Goal: Information Seeking & Learning: Learn about a topic

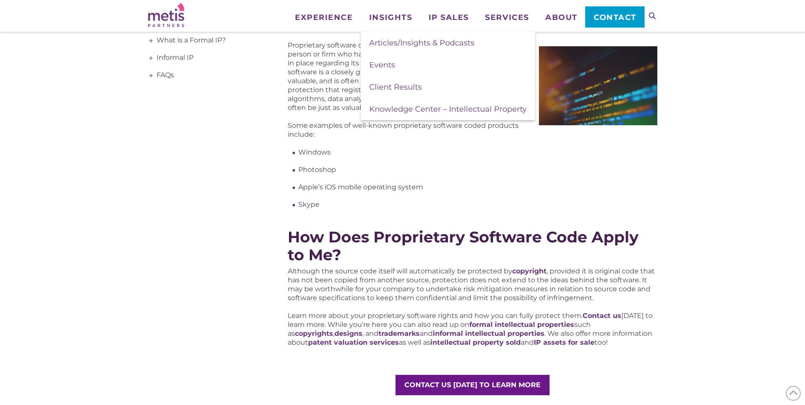
scroll to position [170, 0]
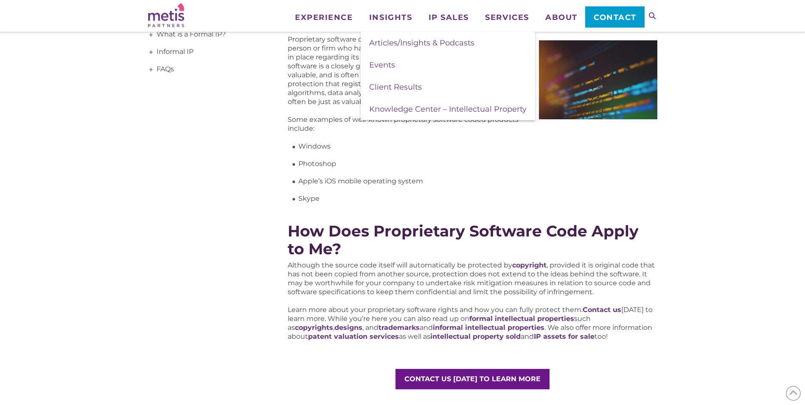
click at [471, 223] on span "How Does Proprietary Software Code Apply to Me?" at bounding box center [463, 240] width 351 height 37
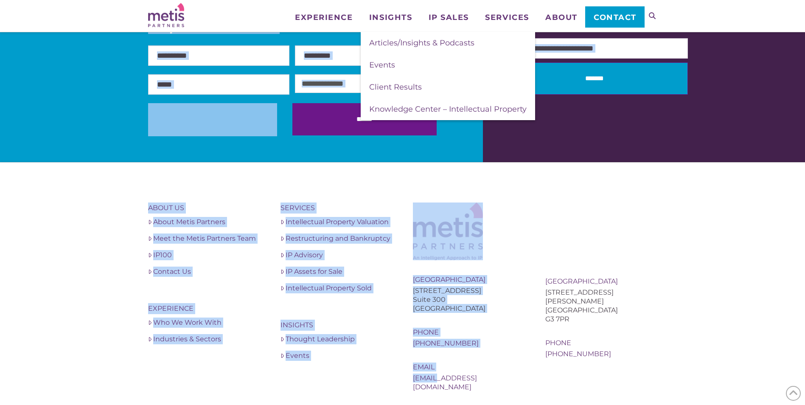
scroll to position [709, 0]
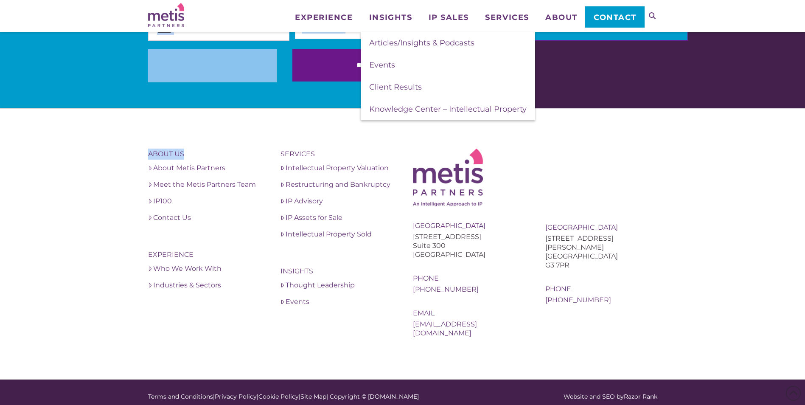
drag, startPoint x: 287, startPoint y: 275, endPoint x: 247, endPoint y: 140, distance: 140.9
drag, startPoint x: 247, startPoint y: 140, endPoint x: 249, endPoint y: 124, distance: 17.1
click at [249, 124] on footer "About Us About Metis Partners Meet the Metis Partners Team IP100 Contact Us Exp…" at bounding box center [402, 244] width 805 height 272
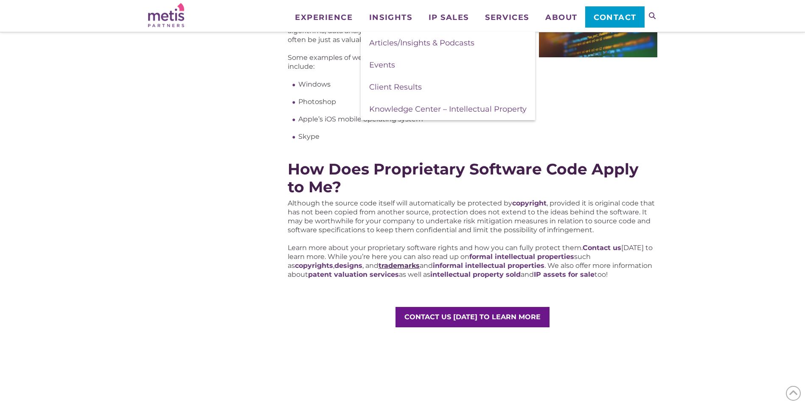
scroll to position [242, 0]
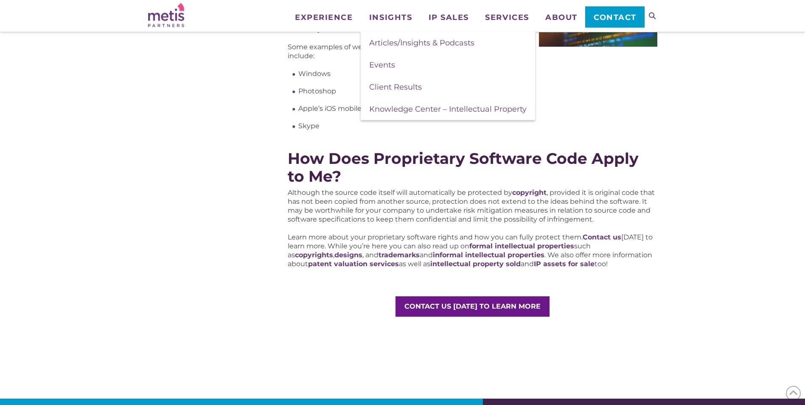
click at [715, 132] on div "Proprietary Software Proprietary software code is software that is usually owne…" at bounding box center [402, 136] width 805 height 490
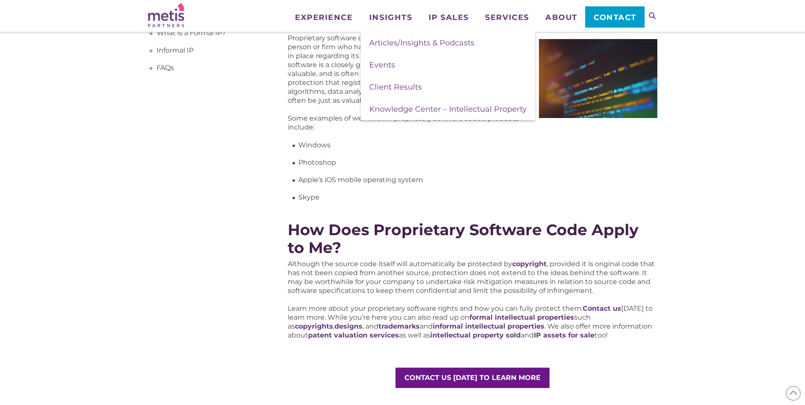
scroll to position [157, 0]
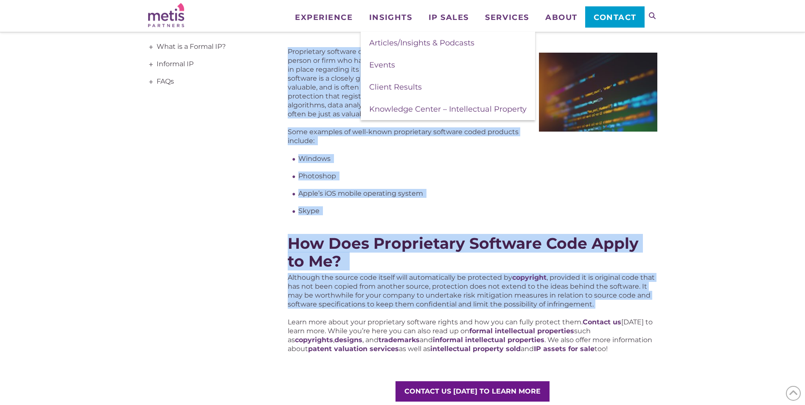
drag, startPoint x: 607, startPoint y: 307, endPoint x: 287, endPoint y: 51, distance: 409.5
click at [287, 51] on div "Proprietary Software Proprietary software code is software that is usually owne…" at bounding box center [402, 221] width 509 height 490
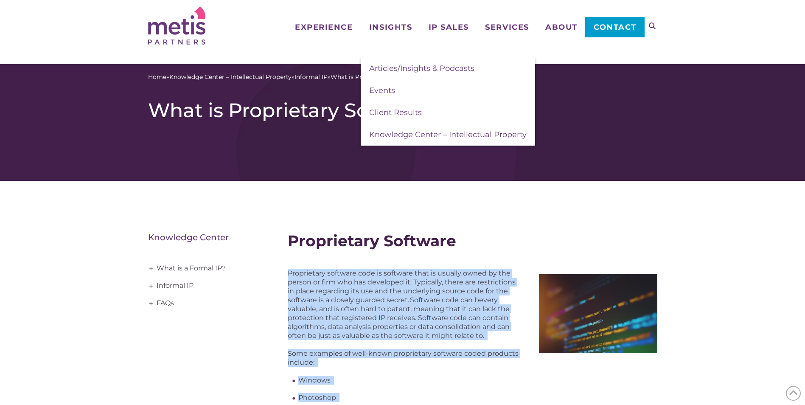
scroll to position [0, 0]
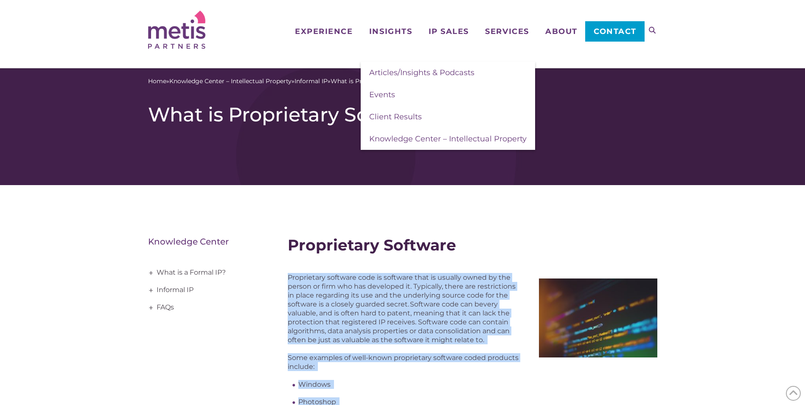
copy div "Loremipsumd sitametc adip el seddoeiu temp in utlabor etdol ma ali enimad mi ve…"
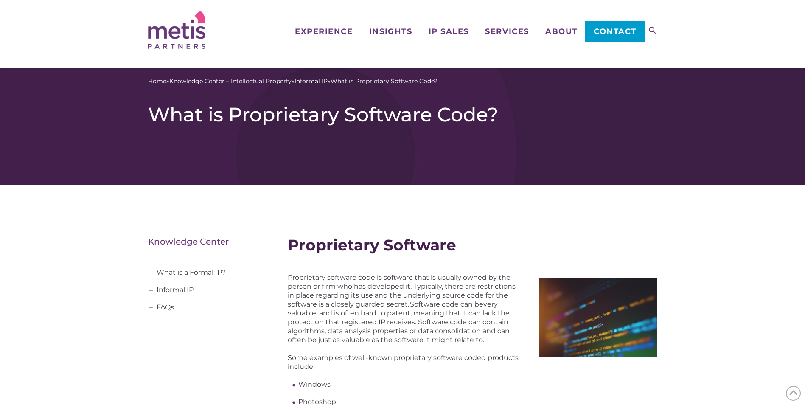
click at [465, 244] on h2 "Proprietary Software" at bounding box center [472, 245] width 369 height 18
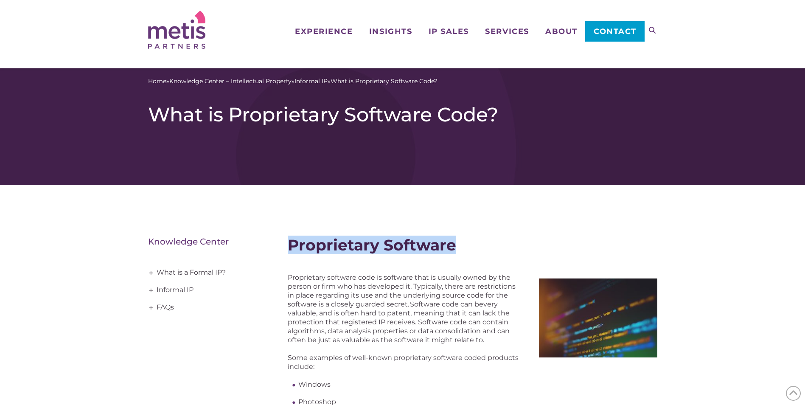
drag, startPoint x: 458, startPoint y: 245, endPoint x: 282, endPoint y: 242, distance: 176.2
copy span "Proprietary Software"
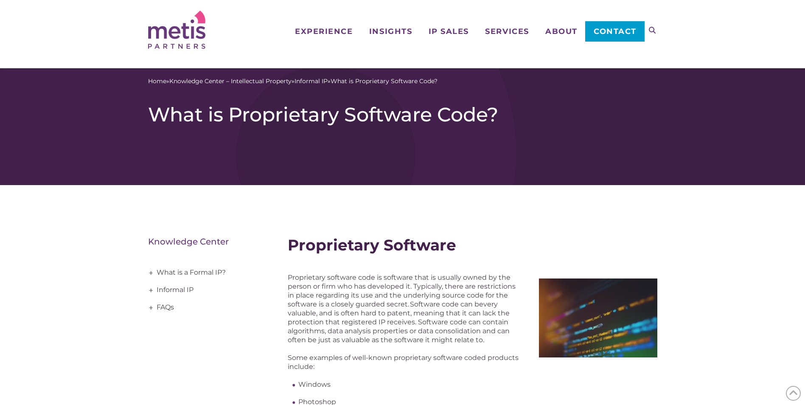
click at [433, 295] on span "Proprietary software code is software that is usually owned by the person or fi…" at bounding box center [402, 290] width 228 height 35
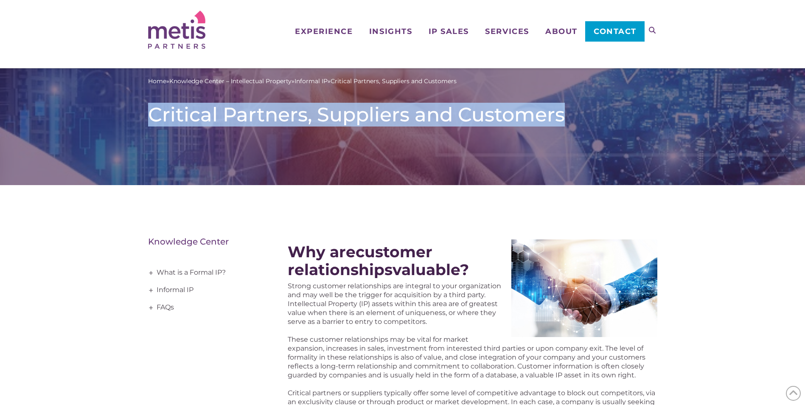
drag, startPoint x: 593, startPoint y: 125, endPoint x: 152, endPoint y: 108, distance: 442.2
click at [152, 108] on h1 "Critical Partners, Suppliers and Customers" at bounding box center [402, 115] width 509 height 24
copy h1 "Critical Partners, Suppliers and Customers"
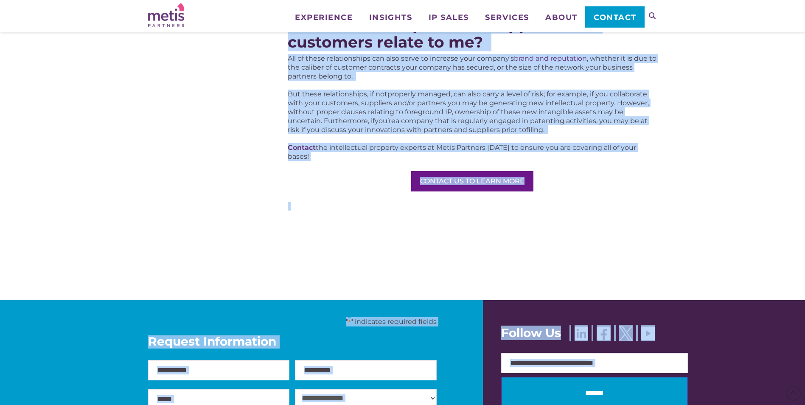
scroll to position [648, 0]
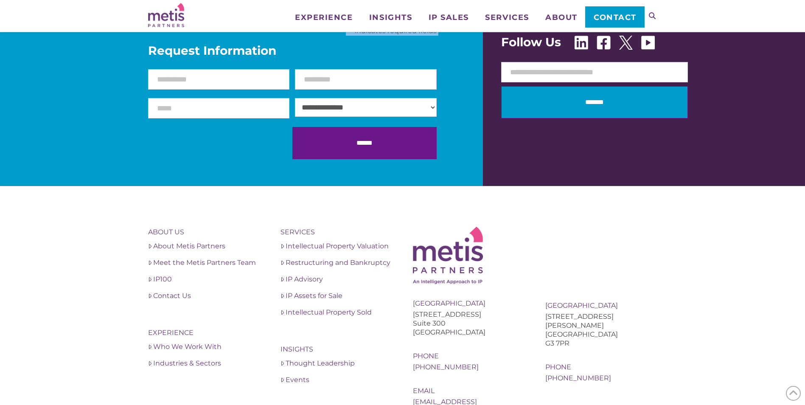
drag, startPoint x: 290, startPoint y: 253, endPoint x: 442, endPoint y: 53, distance: 251.1
drag, startPoint x: 442, startPoint y: 53, endPoint x: 465, endPoint y: 98, distance: 50.9
click at [465, 98] on div "**********" at bounding box center [402, 97] width 509 height 176
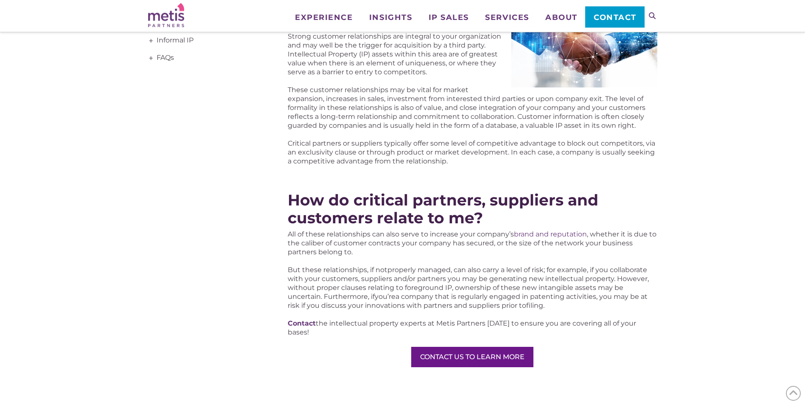
scroll to position [181, 0]
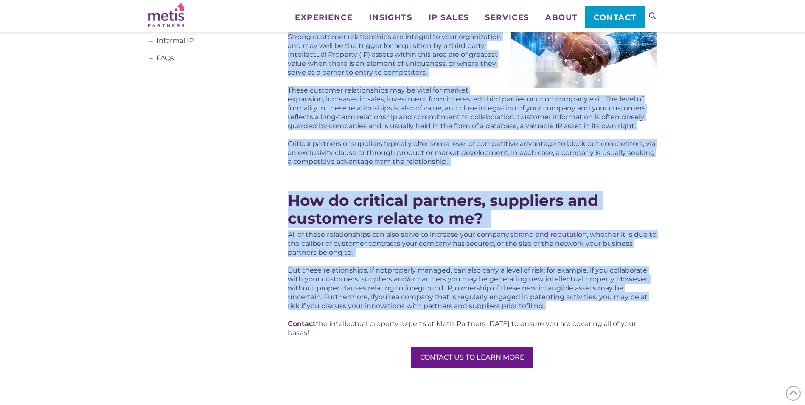
drag, startPoint x: 572, startPoint y: 309, endPoint x: 285, endPoint y: 33, distance: 397.8
click at [285, 33] on div "Why are customer relationships valuable? Strong customer relationships are inte…" at bounding box center [402, 206] width 509 height 506
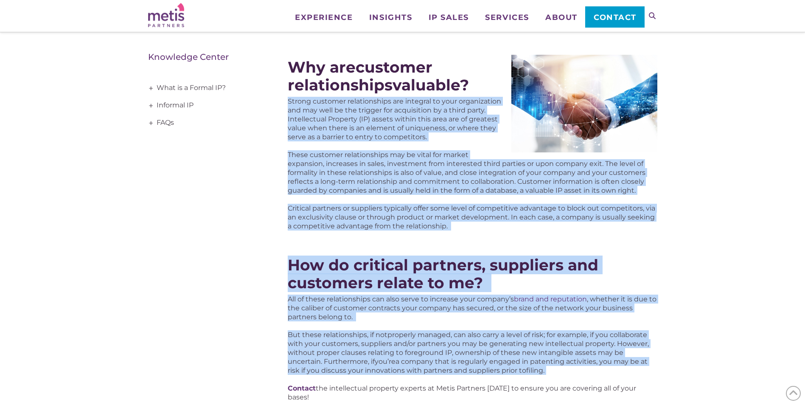
scroll to position [138, 0]
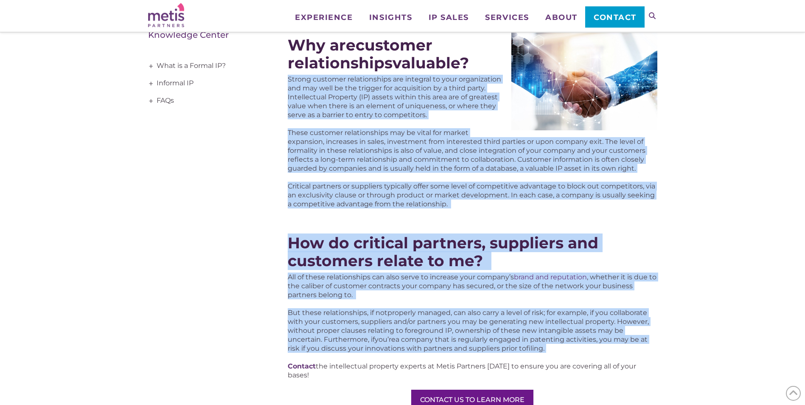
click at [505, 329] on span ", can also carry a level of risk; for example, if you collaborate with your cus…" at bounding box center [468, 326] width 361 height 35
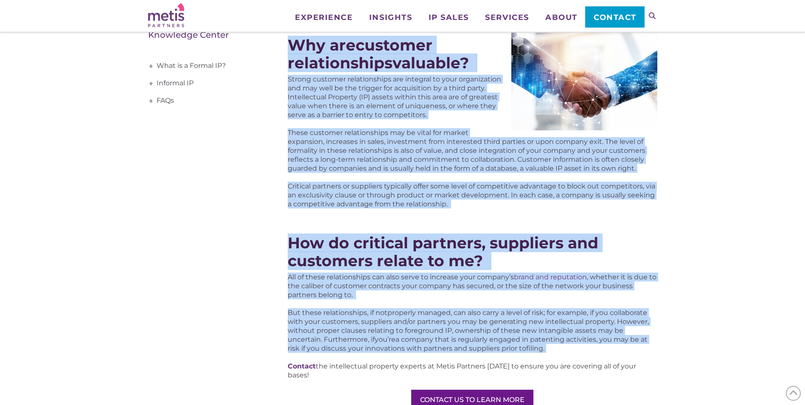
drag, startPoint x: 552, startPoint y: 351, endPoint x: 292, endPoint y: 48, distance: 399.2
click at [292, 48] on div "Why are customer relationships valuable? Strong customer relationships are inte…" at bounding box center [472, 248] width 369 height 506
copy div "Lor ips dolorsit ametconsectet adipisci? Elitse doeiusmo temporincidid utl etdo…"
click at [394, 158] on span "These customer relationships may be vital for market expansion, increases in sa…" at bounding box center [467, 151] width 358 height 44
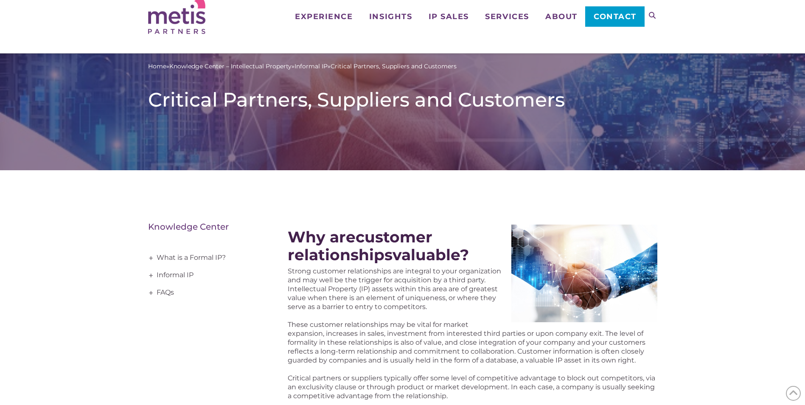
scroll to position [0, 0]
